Goal: Information Seeking & Learning: Learn about a topic

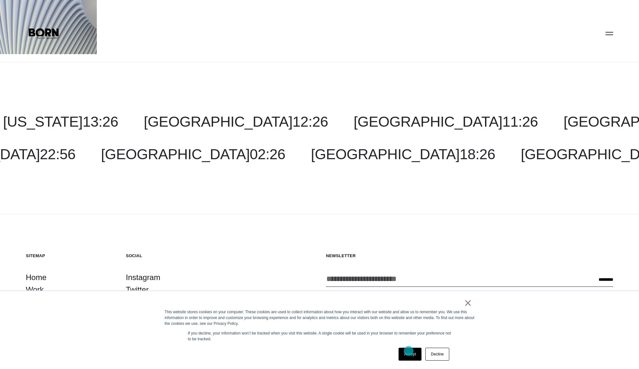
click at [408, 352] on link "Accept" at bounding box center [409, 354] width 23 height 13
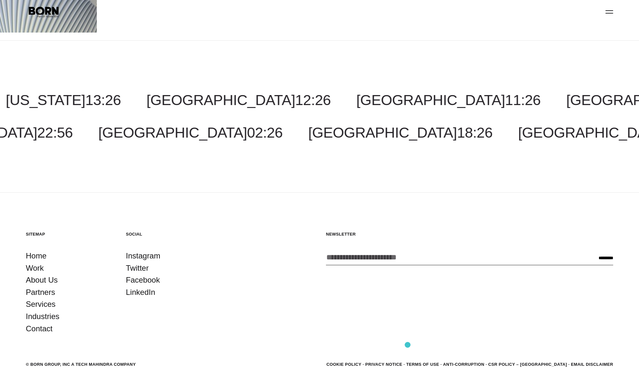
scroll to position [60, 0]
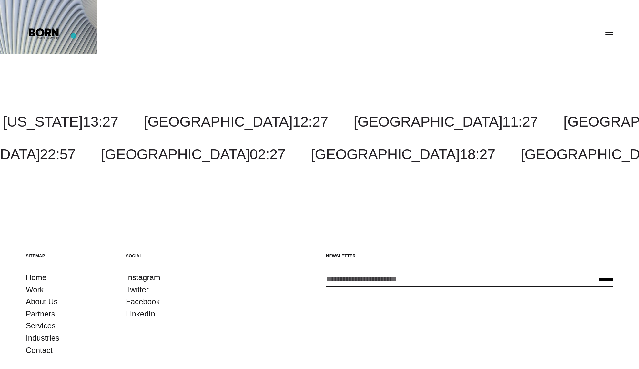
click at [74, 36] on header ".st0{display:none;} .st1{display:inline;} .st2{font-family:'HelveticaNeue-Mediu…" at bounding box center [319, 33] width 639 height 15
click at [42, 35] on icon at bounding box center [39, 31] width 11 height 10
